Goal: Task Accomplishment & Management: Use online tool/utility

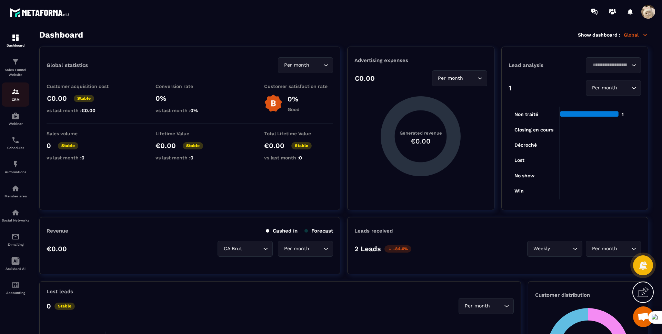
click at [18, 96] on div "CRM" at bounding box center [16, 95] width 28 height 14
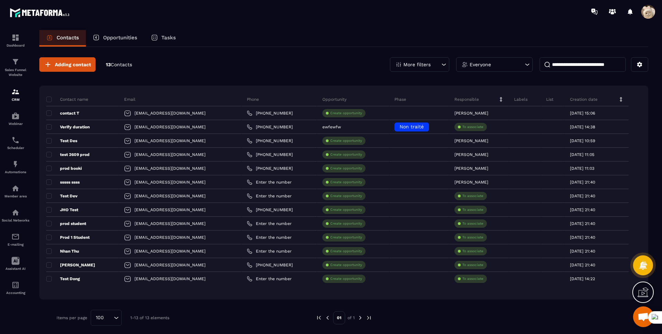
click at [169, 38] on p "Tasks" at bounding box center [168, 37] width 14 height 6
